Goal: Task Accomplishment & Management: Manage account settings

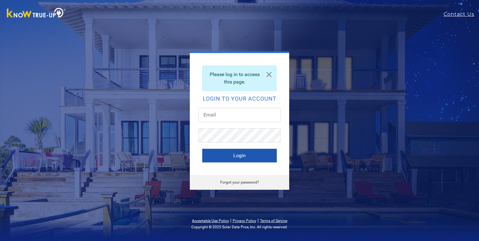
type input "mjharris1334@gmail.com"
click at [213, 157] on button "Login" at bounding box center [239, 156] width 75 height 14
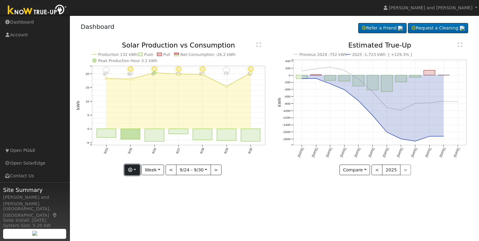
click at [135, 171] on button "button" at bounding box center [132, 170] width 15 height 11
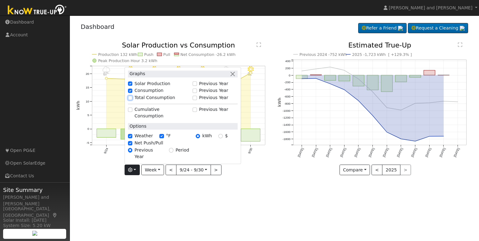
click at [132, 100] on input "Total Consumption" at bounding box center [130, 98] width 4 height 4
checkbox input "true"
click at [275, 165] on div "Previous 2024 -752 kWh 2025 -1,723 kWh [ +129.3% ] Nov '24 Dec '24 Jan '25 Feb …" at bounding box center [376, 113] width 202 height 143
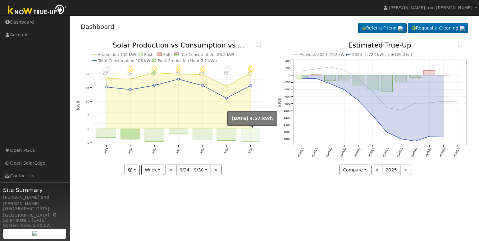
click at [252, 136] on rect "onclick=""" at bounding box center [250, 135] width 19 height 13
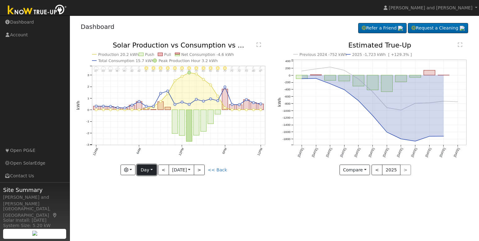
click at [144, 172] on button "Day" at bounding box center [146, 170] width 19 height 11
click at [146, 200] on link "Month" at bounding box center [158, 200] width 43 height 9
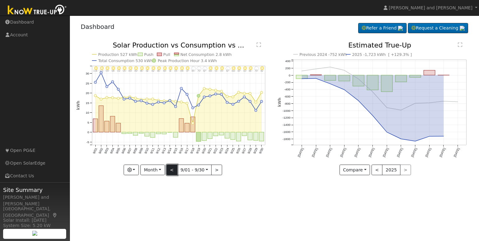
click at [172, 171] on button "<" at bounding box center [172, 170] width 11 height 11
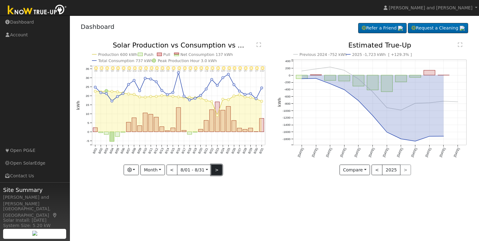
click at [217, 172] on button ">" at bounding box center [216, 170] width 11 height 11
type input "2025-09-01"
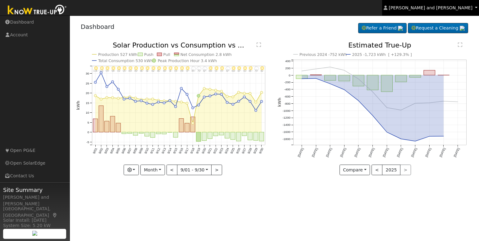
click at [437, 11] on link "Michael and Connie Harris" at bounding box center [430, 8] width 97 height 16
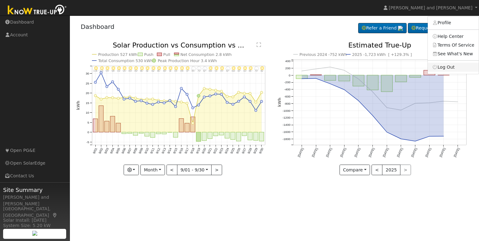
click at [451, 66] on link "Log Out" at bounding box center [453, 67] width 51 height 9
